Goal: Task Accomplishment & Management: Use online tool/utility

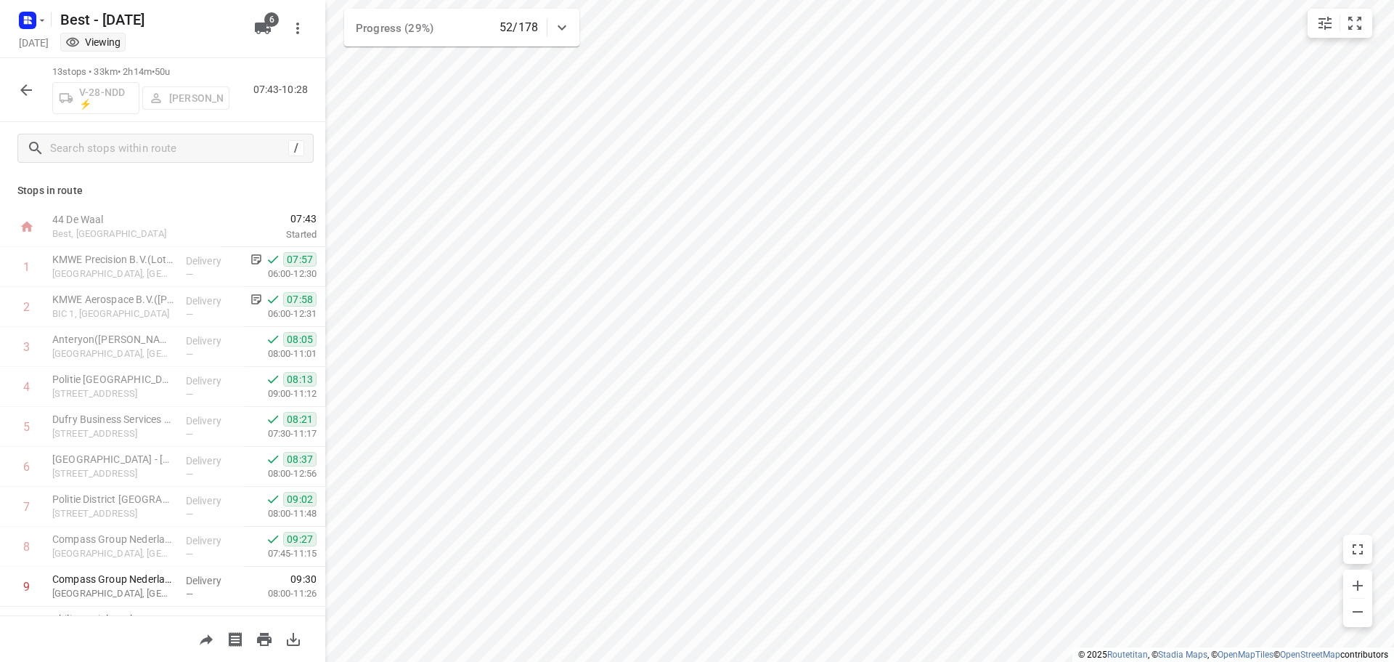
scroll to position [191, 0]
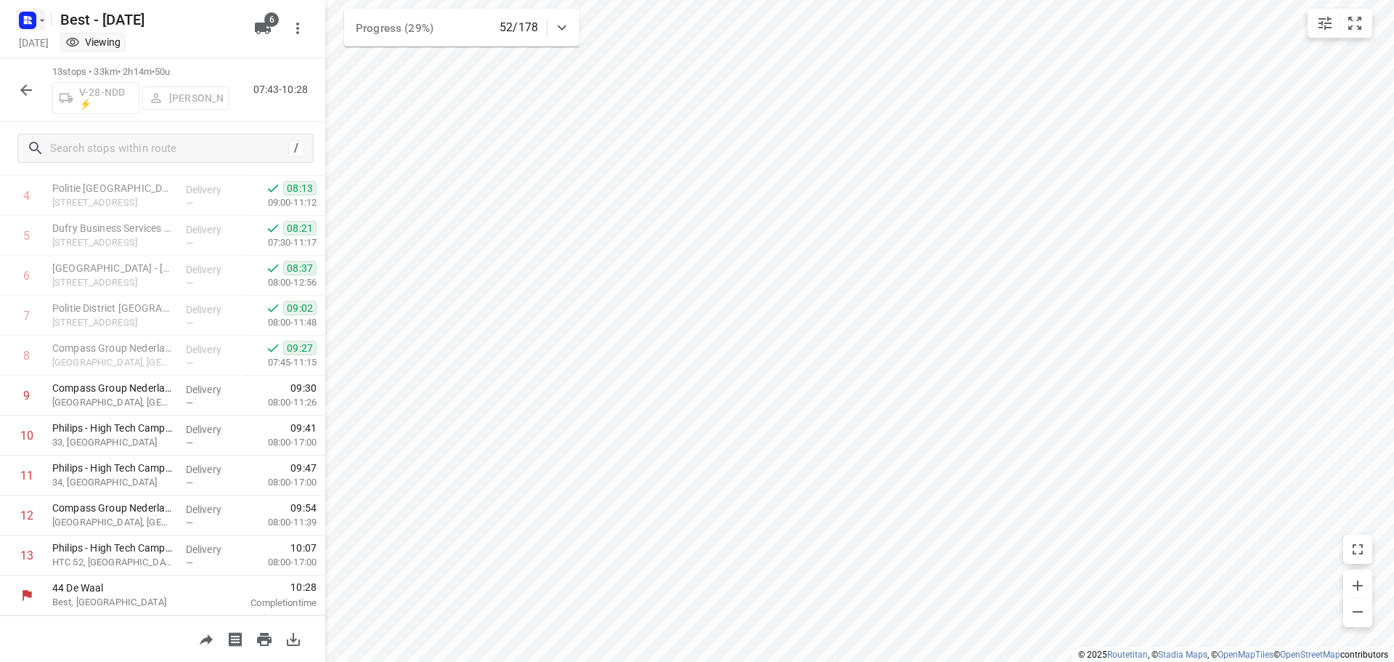
click at [23, 21] on rect "button" at bounding box center [27, 20] width 17 height 17
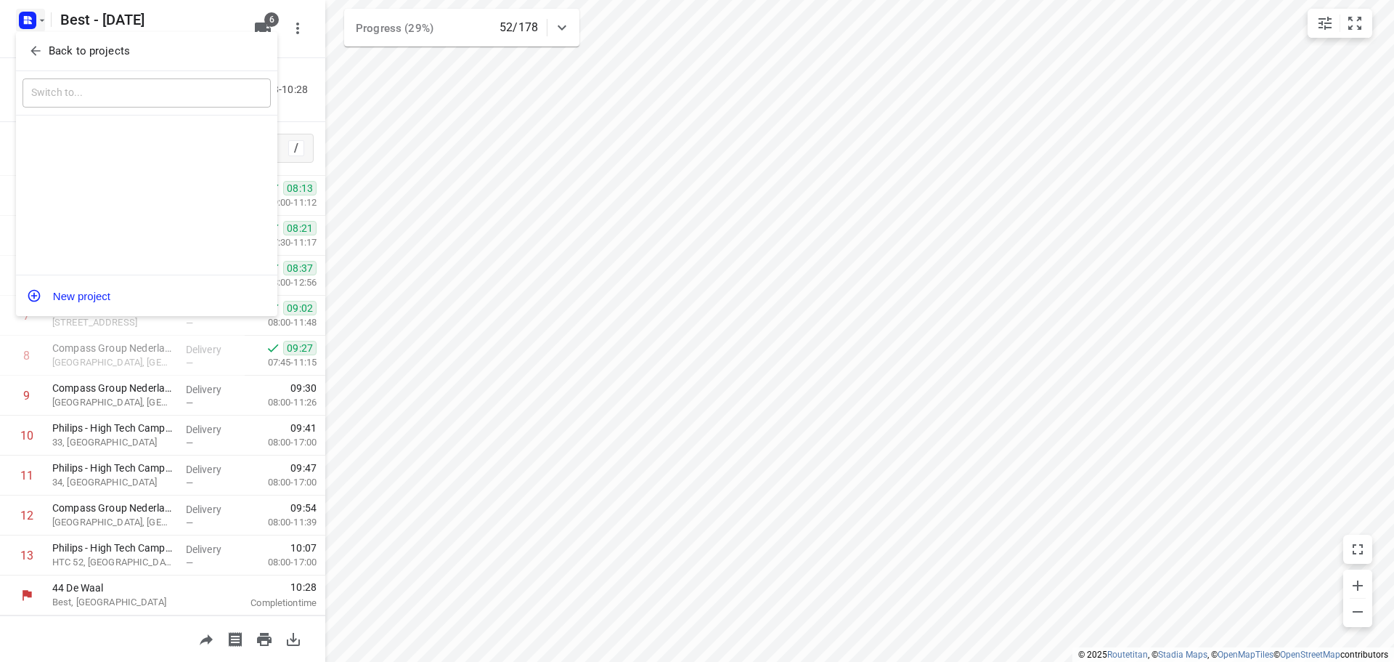
click at [32, 56] on icon "button" at bounding box center [35, 51] width 15 height 15
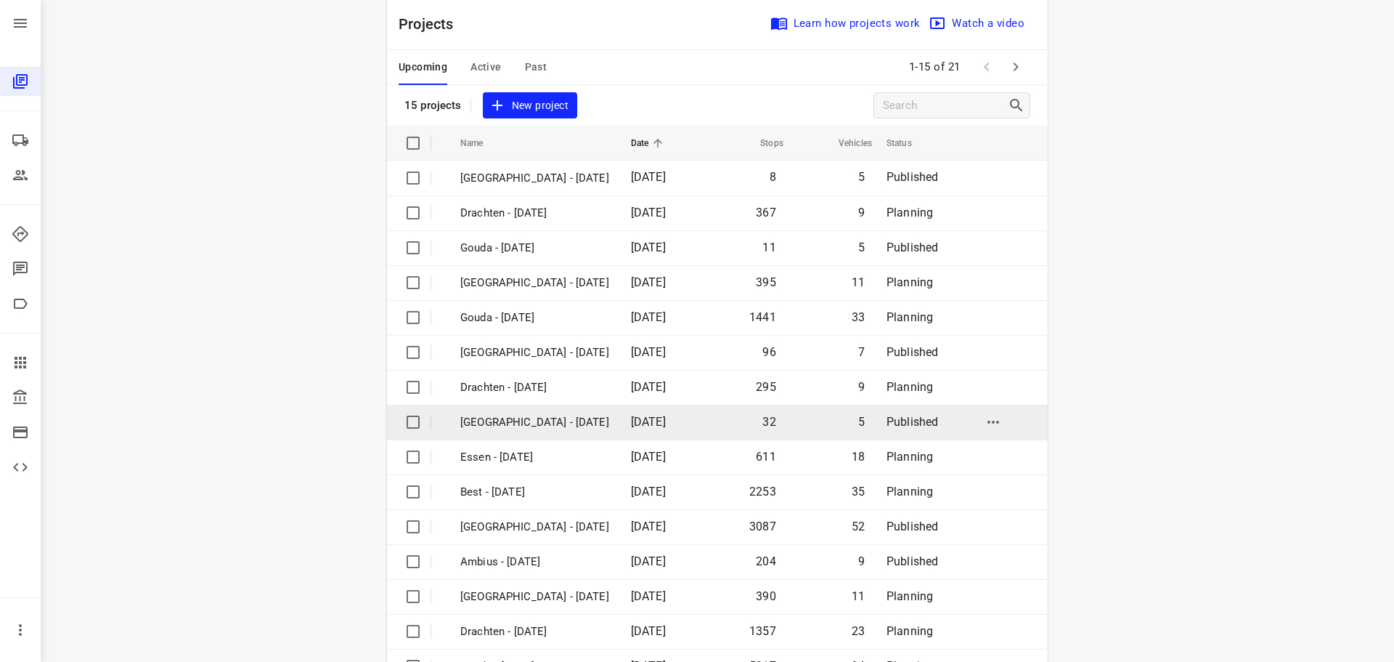
scroll to position [73, 0]
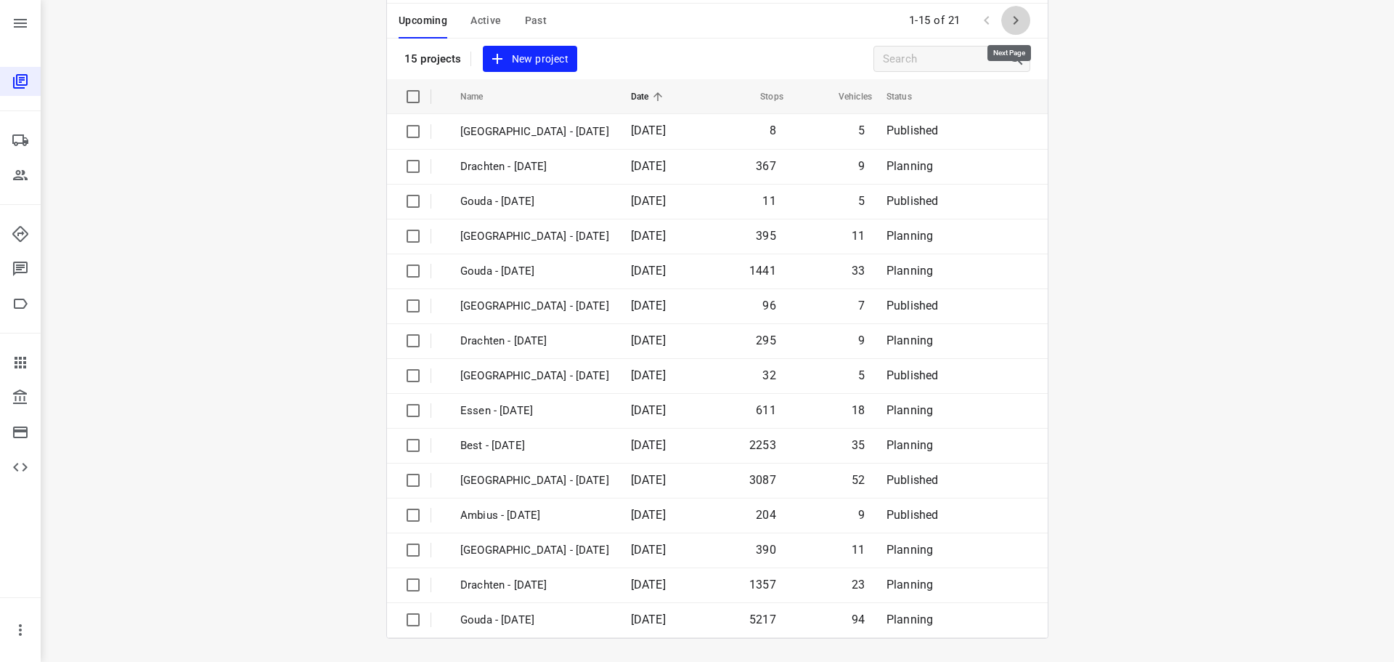
click at [1014, 20] on icon "button" at bounding box center [1015, 20] width 17 height 17
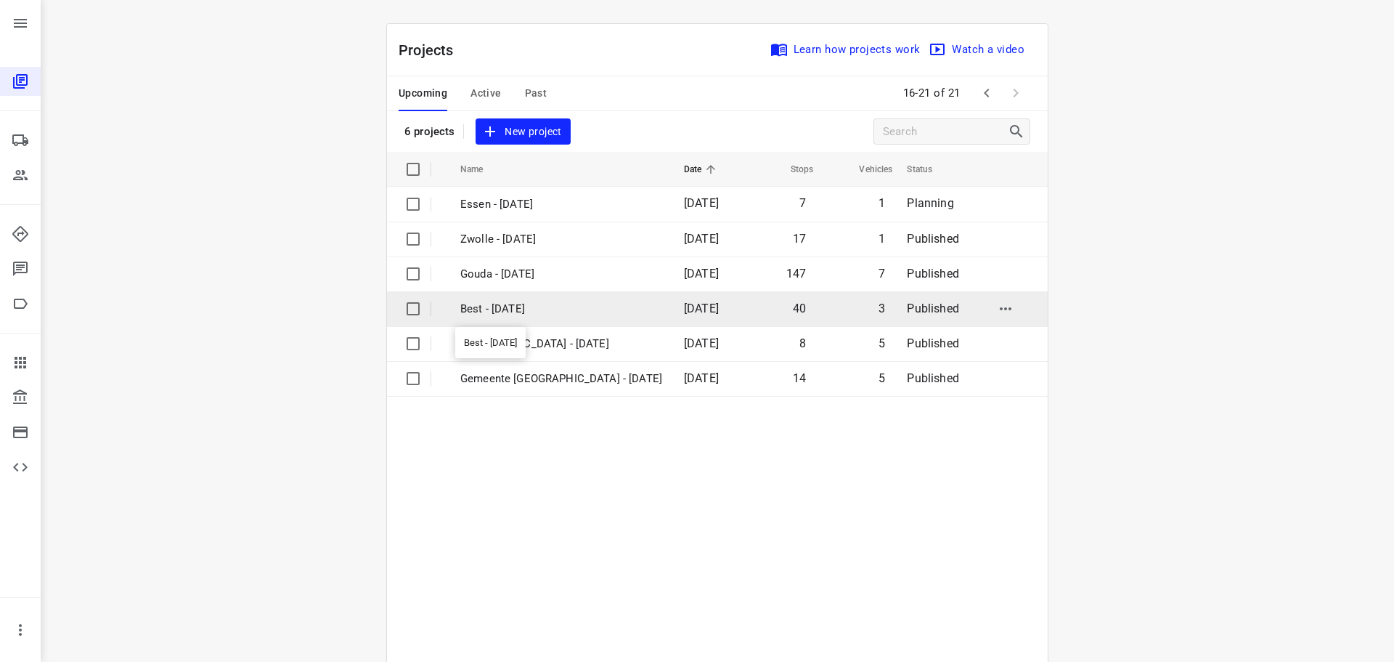
click at [562, 310] on p "Best - [DATE]" at bounding box center [561, 309] width 202 height 17
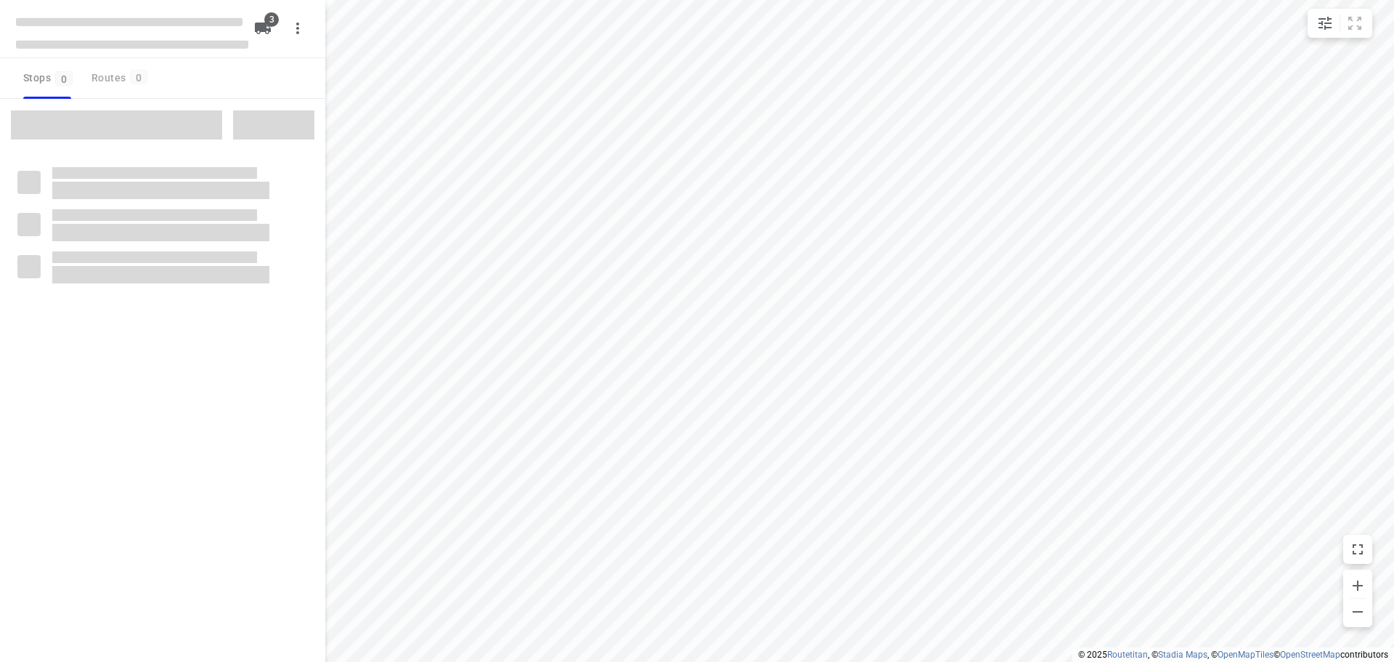
checkbox input "true"
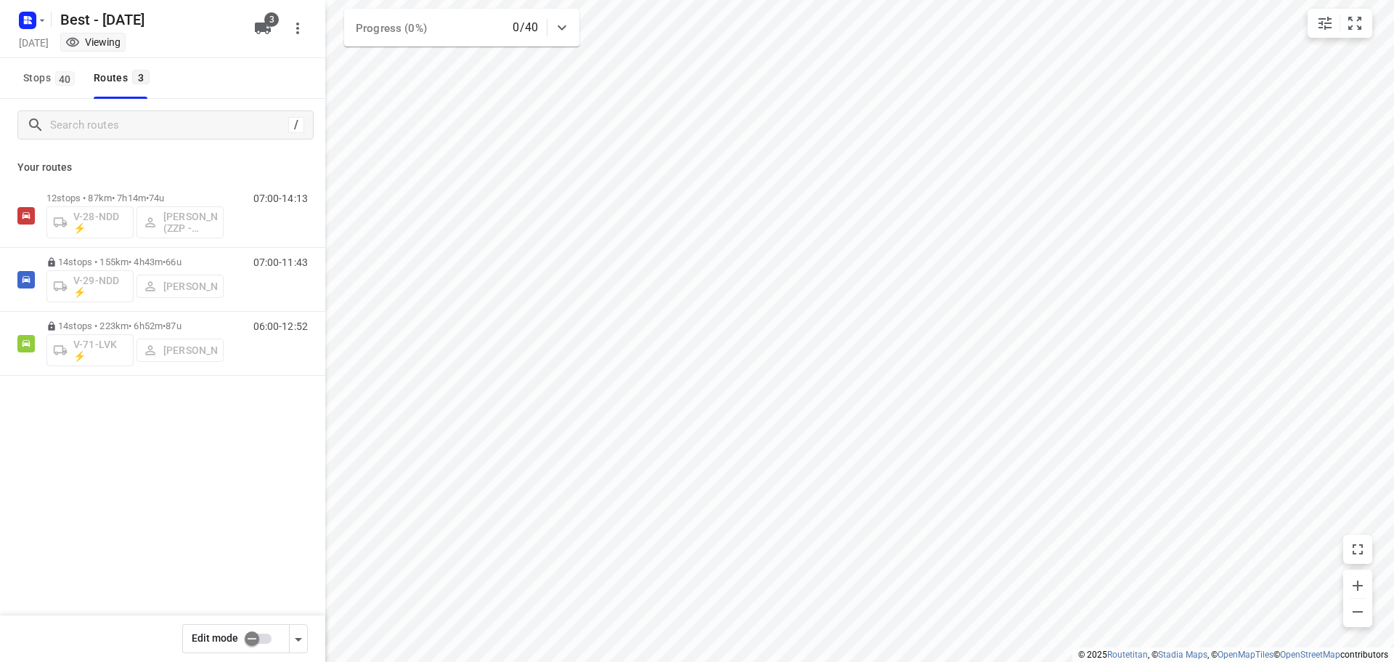
click at [178, 524] on div "/ Your routes 12 stops • 87km • 7h14m • 74u V-28-NDD ⚡ [PERSON_NAME] (ZZP - Bes…" at bounding box center [162, 401] width 325 height 604
click at [182, 169] on p "Your routes" at bounding box center [162, 167] width 291 height 15
click at [235, 255] on div "14 stops • 155km • 4h43m • 66u V-29-NDD ⚡ [PERSON_NAME] 07:00-11:43" at bounding box center [185, 279] width 279 height 60
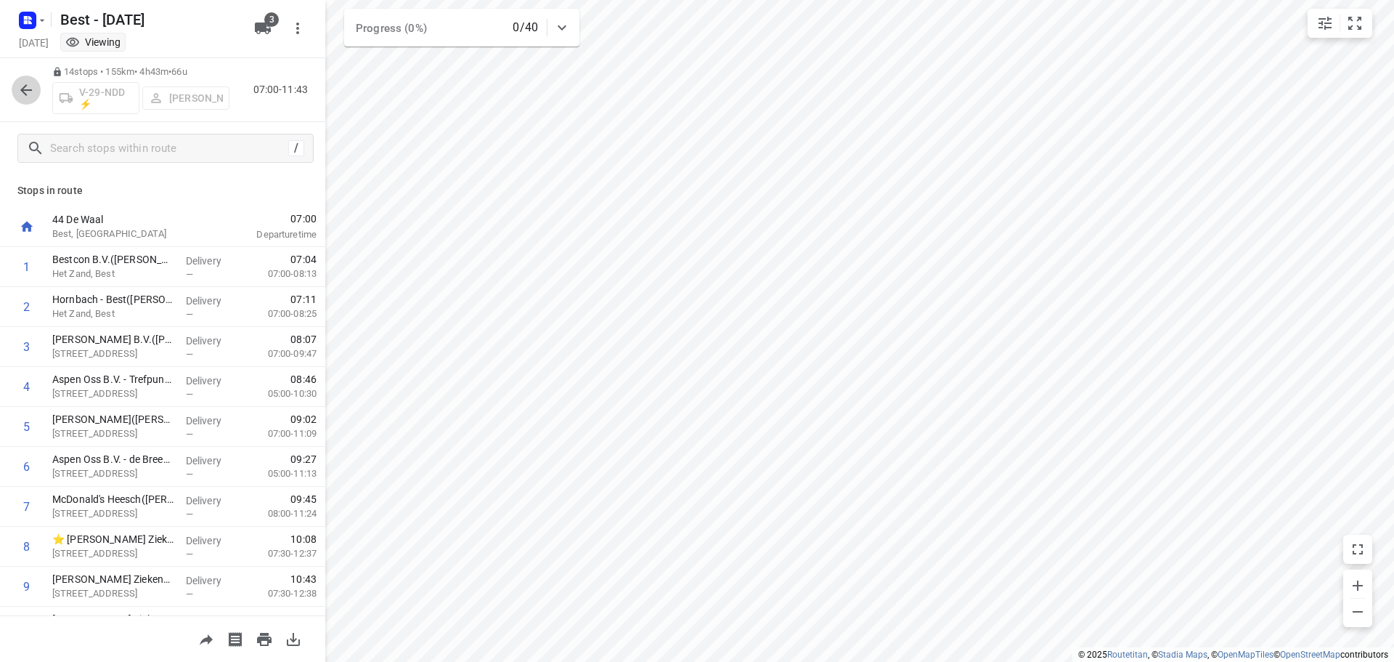
click at [25, 85] on icon "button" at bounding box center [25, 89] width 17 height 17
